Goal: Transaction & Acquisition: Obtain resource

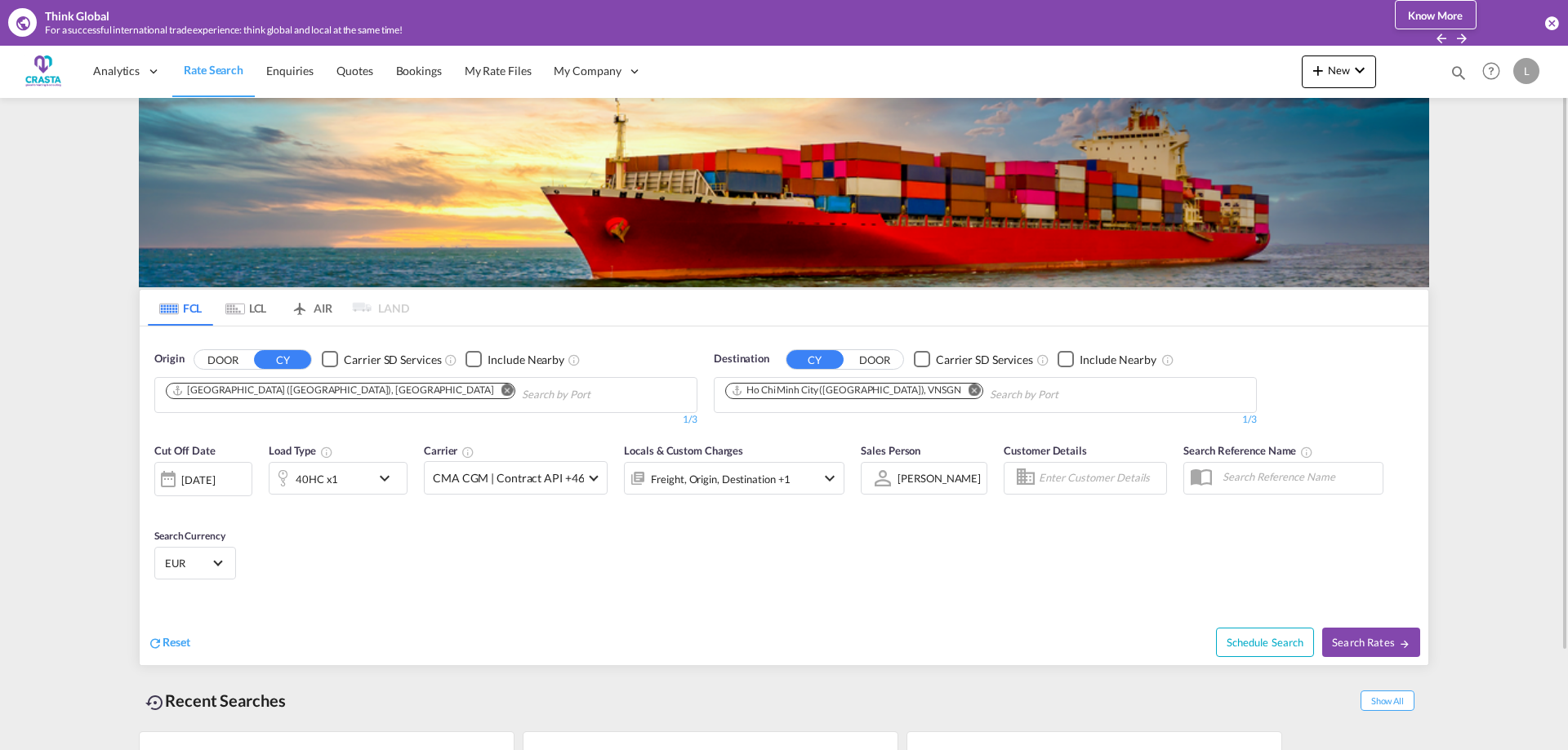
click at [501, 390] on md-icon "Remove" at bounding box center [507, 389] width 12 height 12
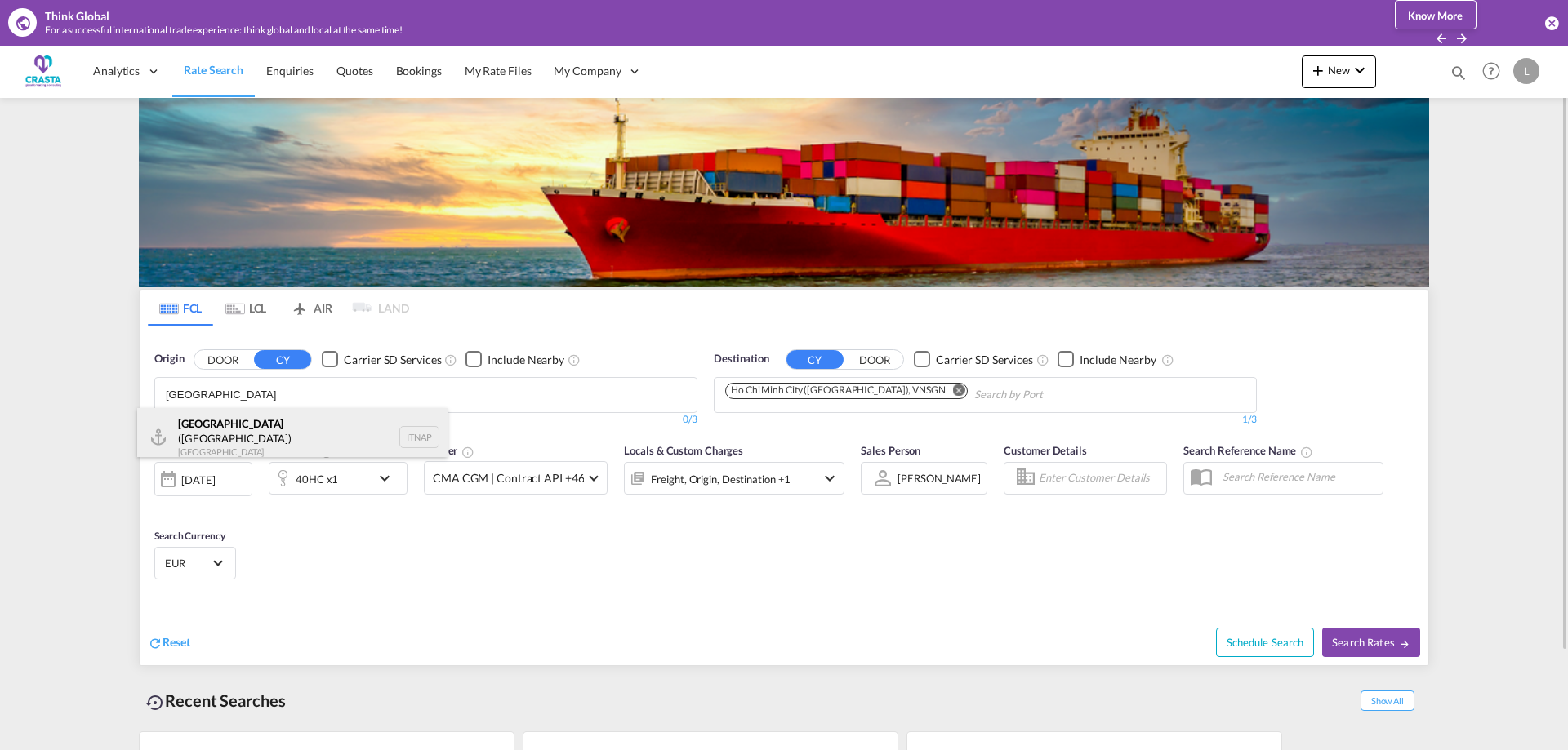
type input "[GEOGRAPHIC_DATA]"
click at [258, 421] on div "[GEOGRAPHIC_DATA] ([GEOGRAPHIC_DATA]) [GEOGRAPHIC_DATA] ITNAP" at bounding box center [292, 438] width 310 height 59
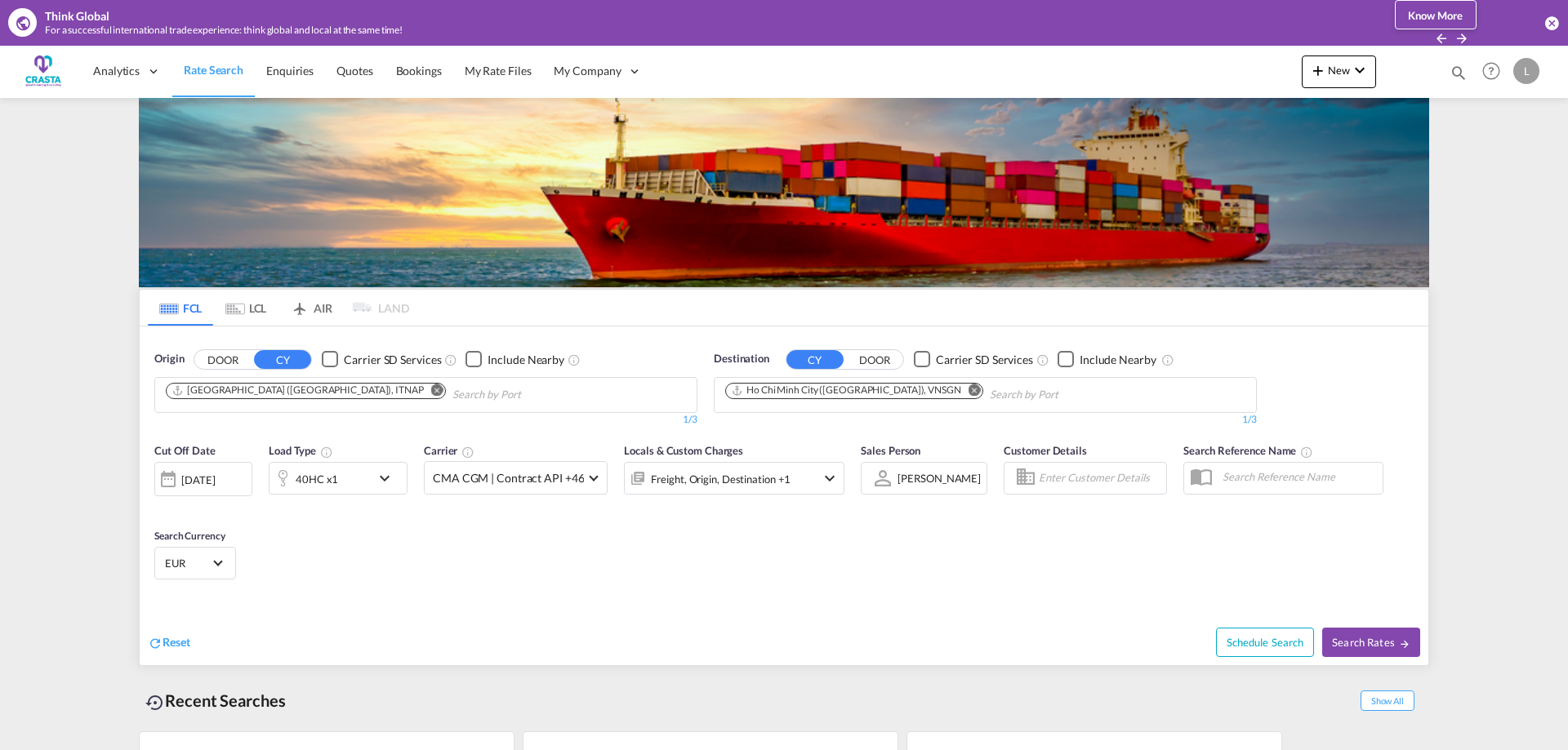
click at [968, 391] on md-icon "Remove" at bounding box center [974, 389] width 12 height 12
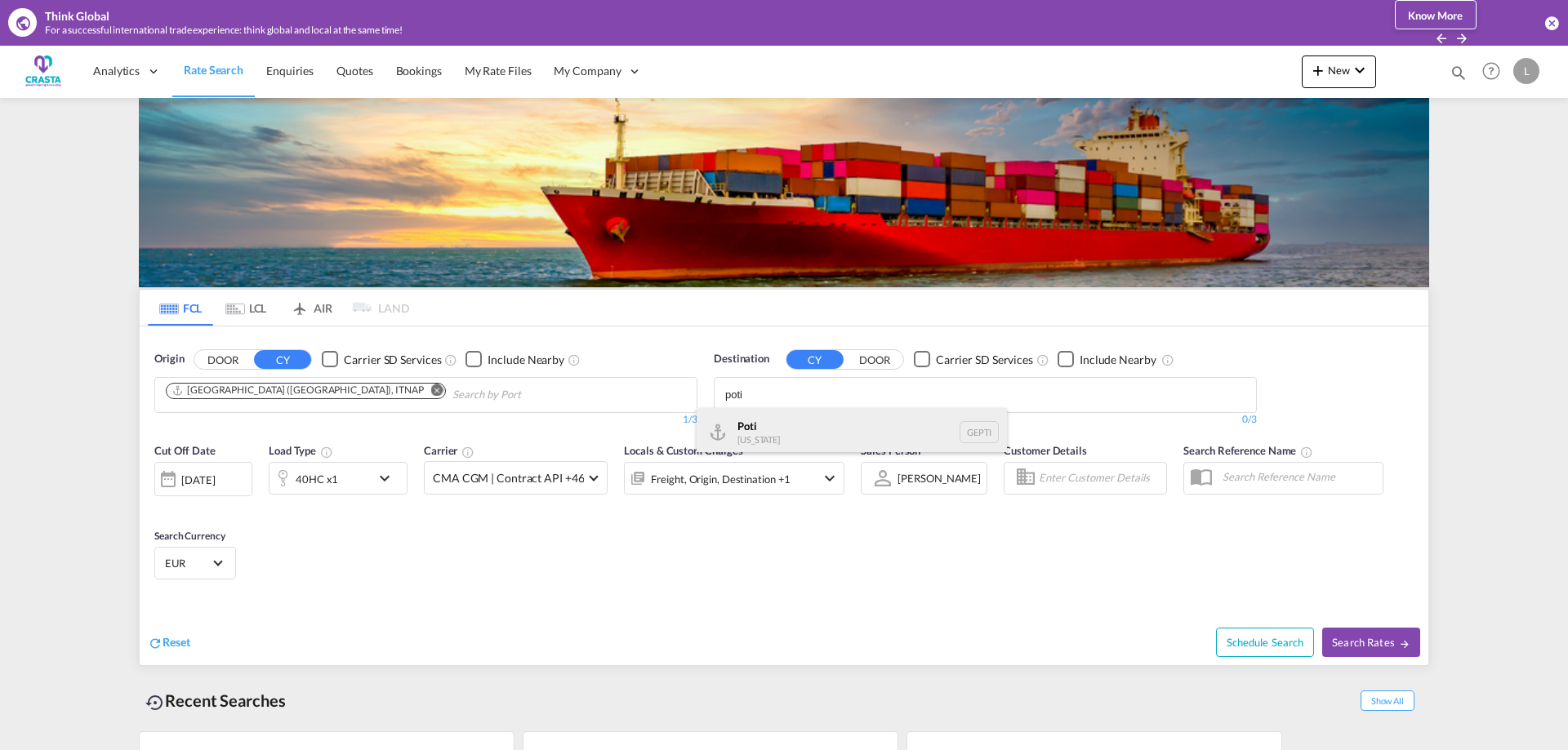
type input "poti"
click at [757, 427] on div "Poti Georgia GEPTI" at bounding box center [851, 432] width 310 height 49
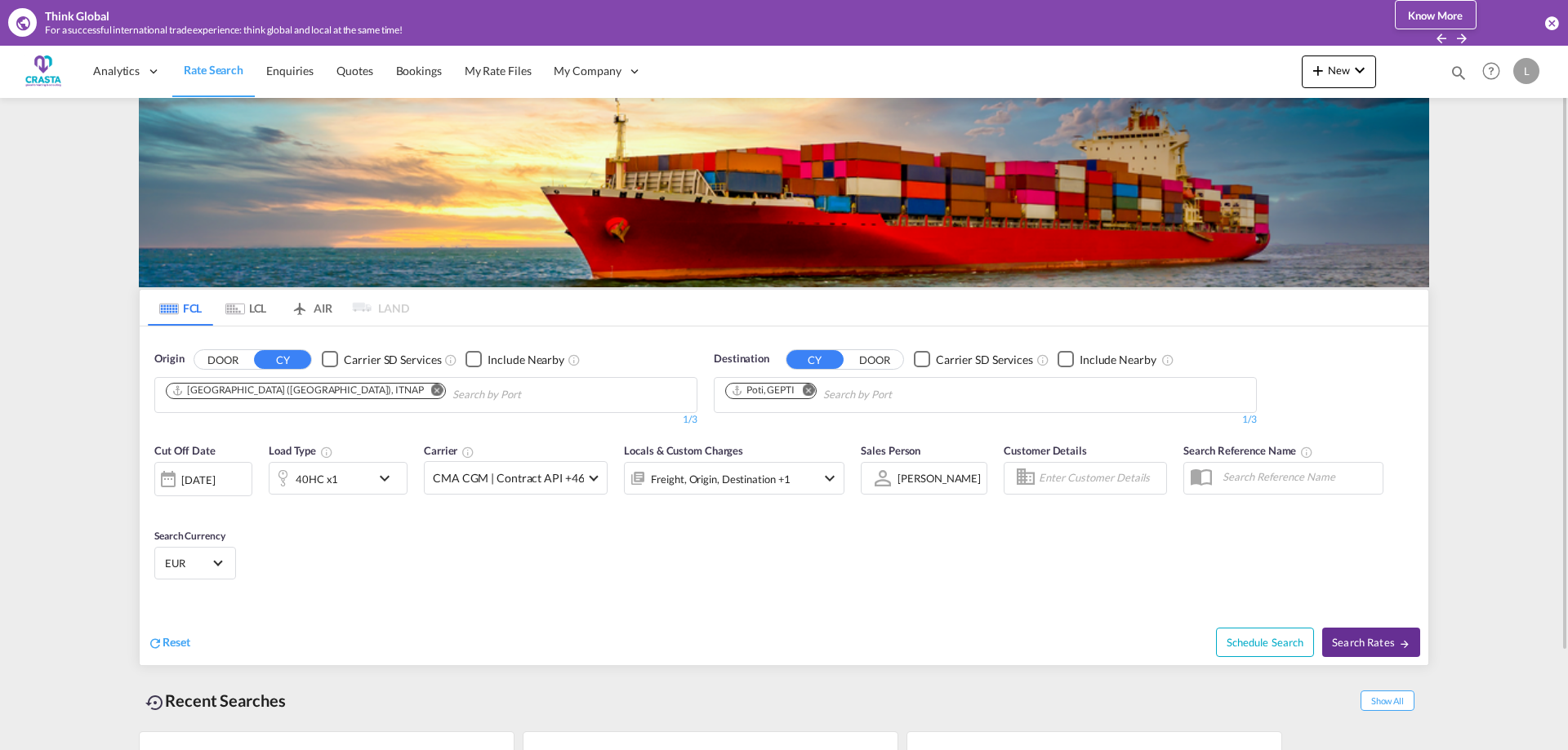
click at [1361, 648] on span "Search Rates" at bounding box center [1370, 642] width 78 height 13
type input "ITNAP to GEPTI / 23 Sep 2025"
